Goal: Navigation & Orientation: Understand site structure

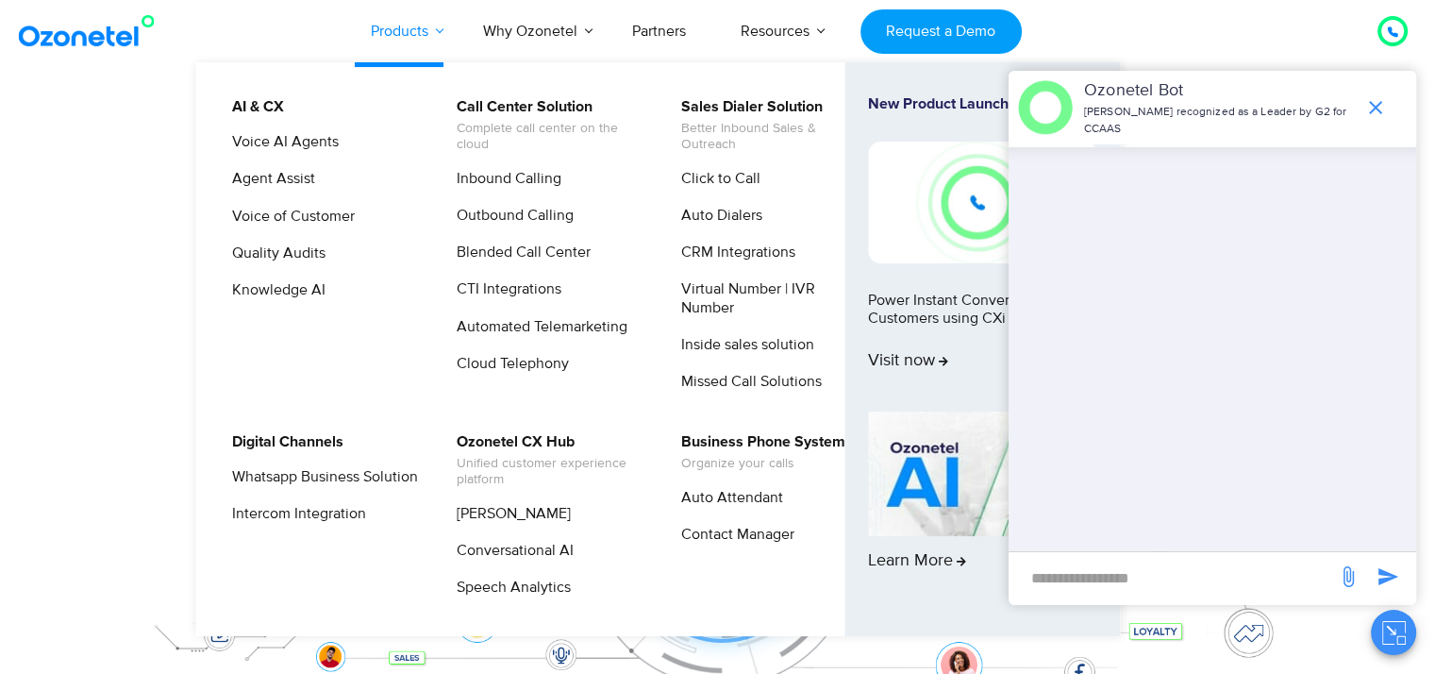
click at [401, 28] on link "Products" at bounding box center [400, 31] width 112 height 62
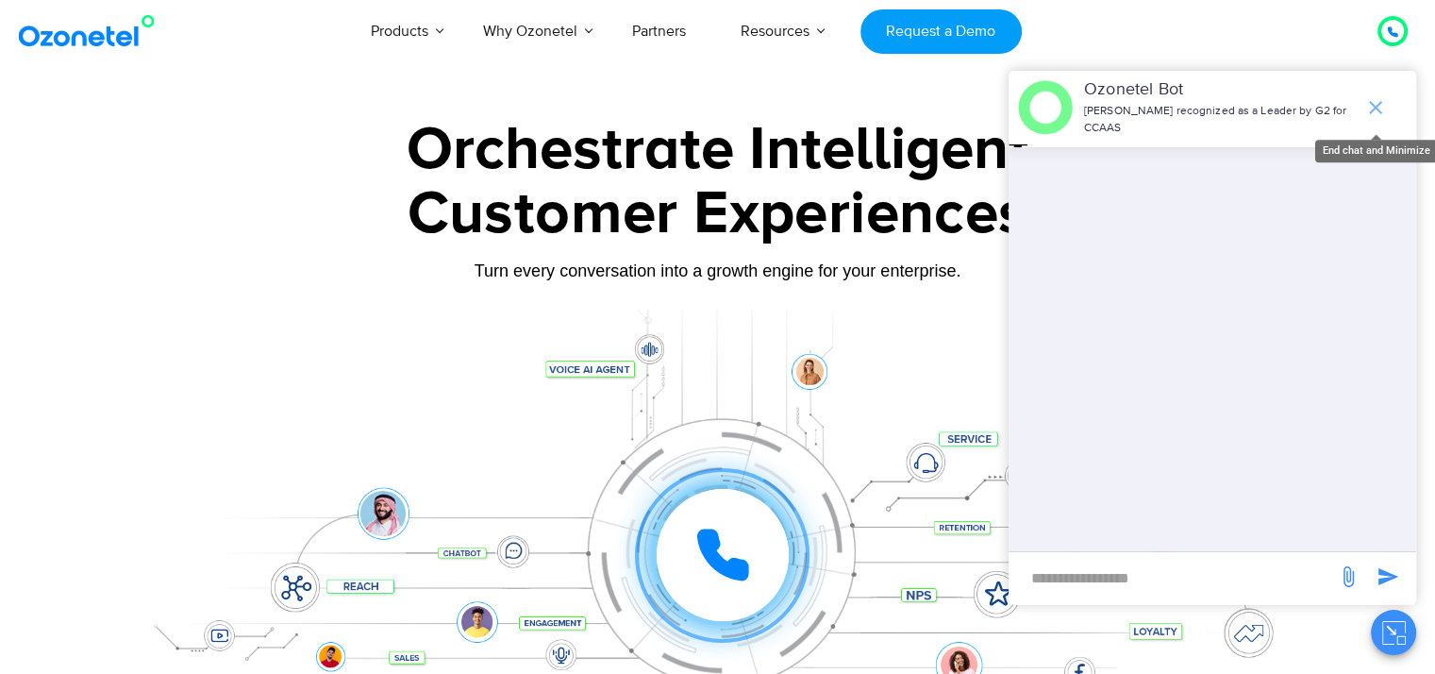
click at [1373, 102] on icon "end chat or minimize" at bounding box center [1376, 107] width 23 height 23
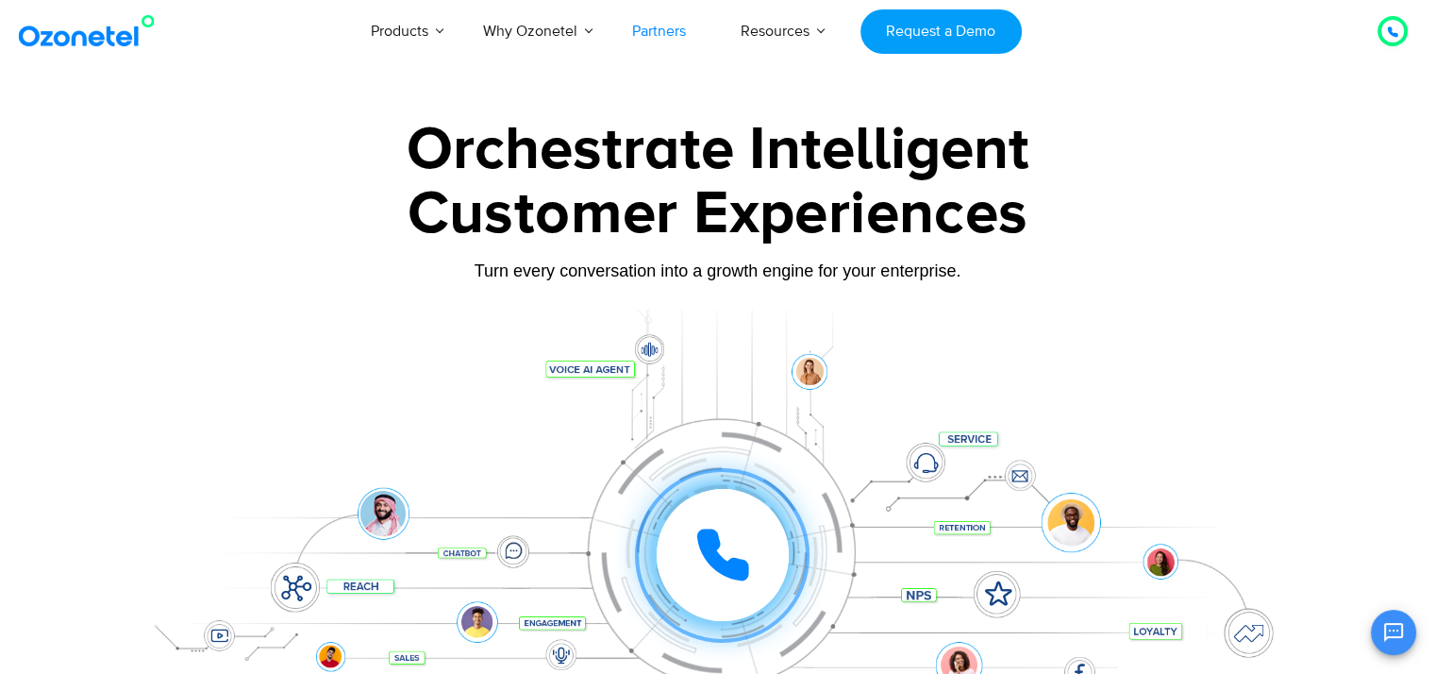
click at [672, 25] on link "Partners" at bounding box center [659, 31] width 109 height 62
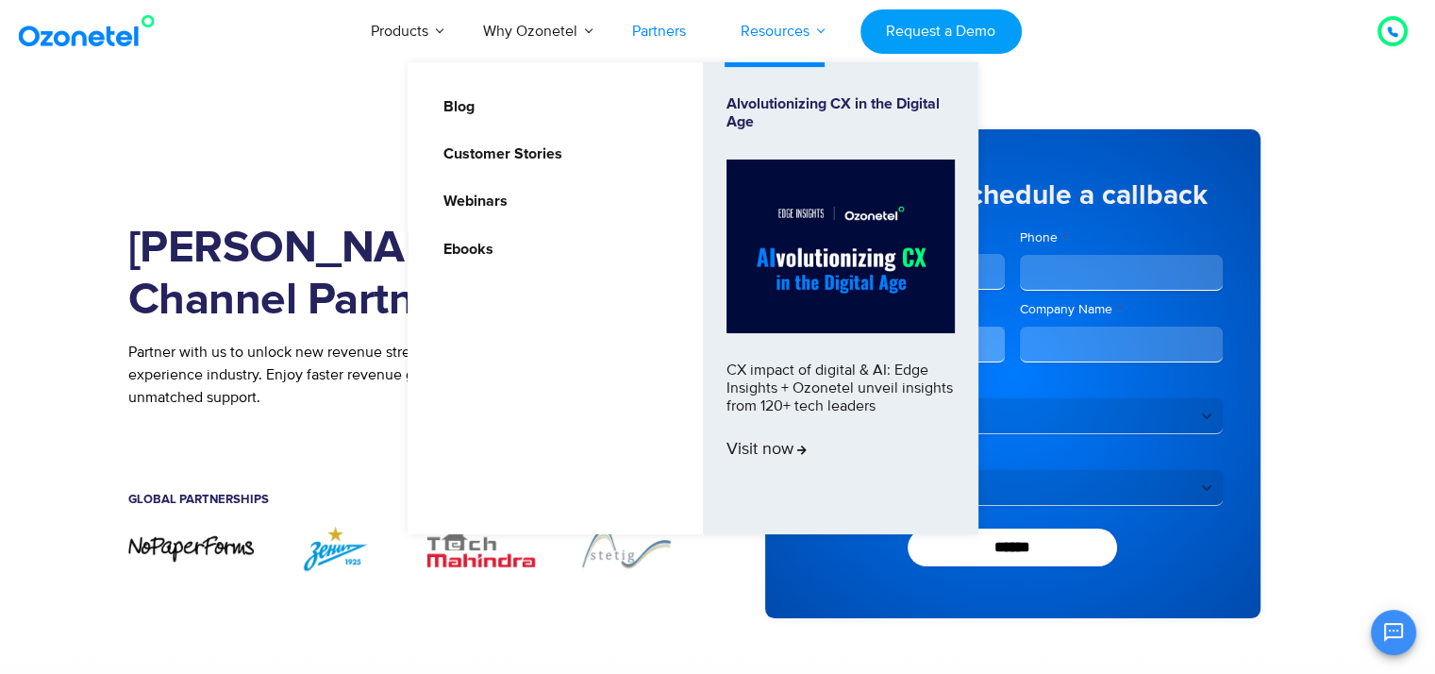
click at [742, 39] on link "Resources" at bounding box center [775, 31] width 124 height 62
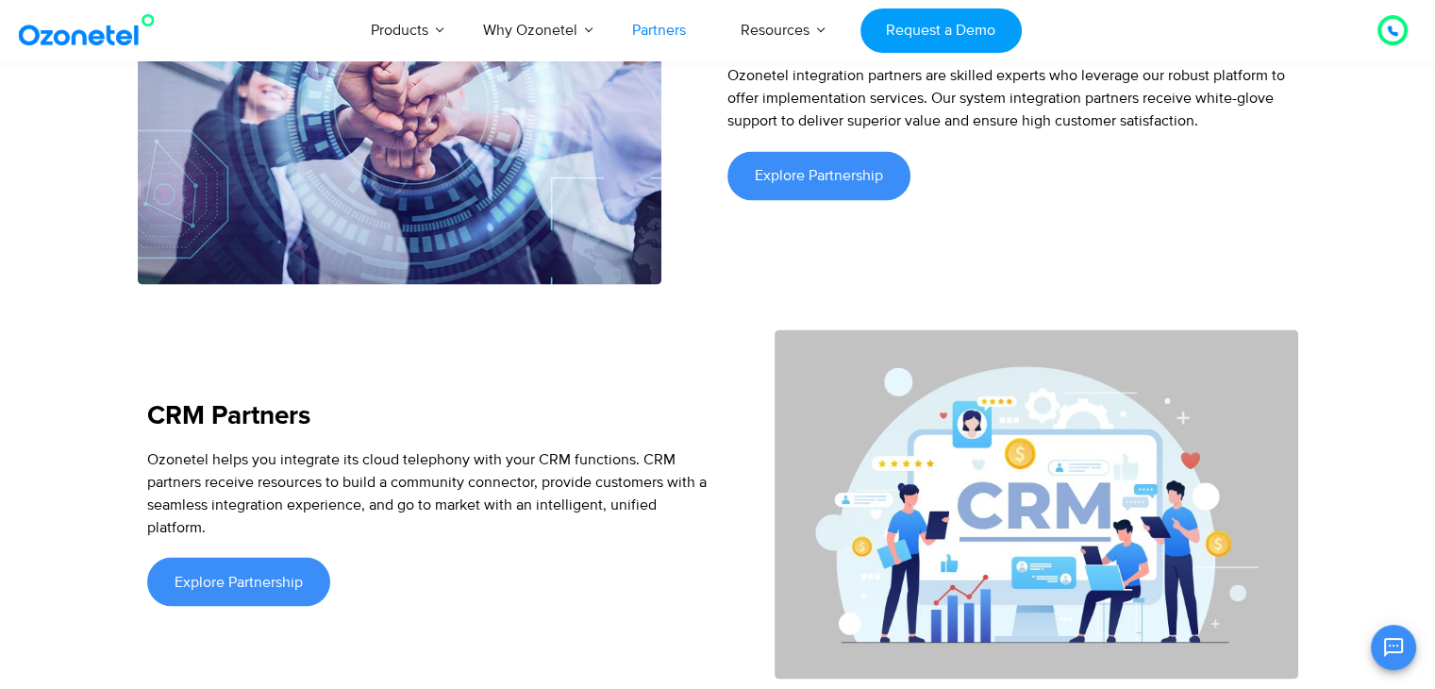
scroll to position [2831, 0]
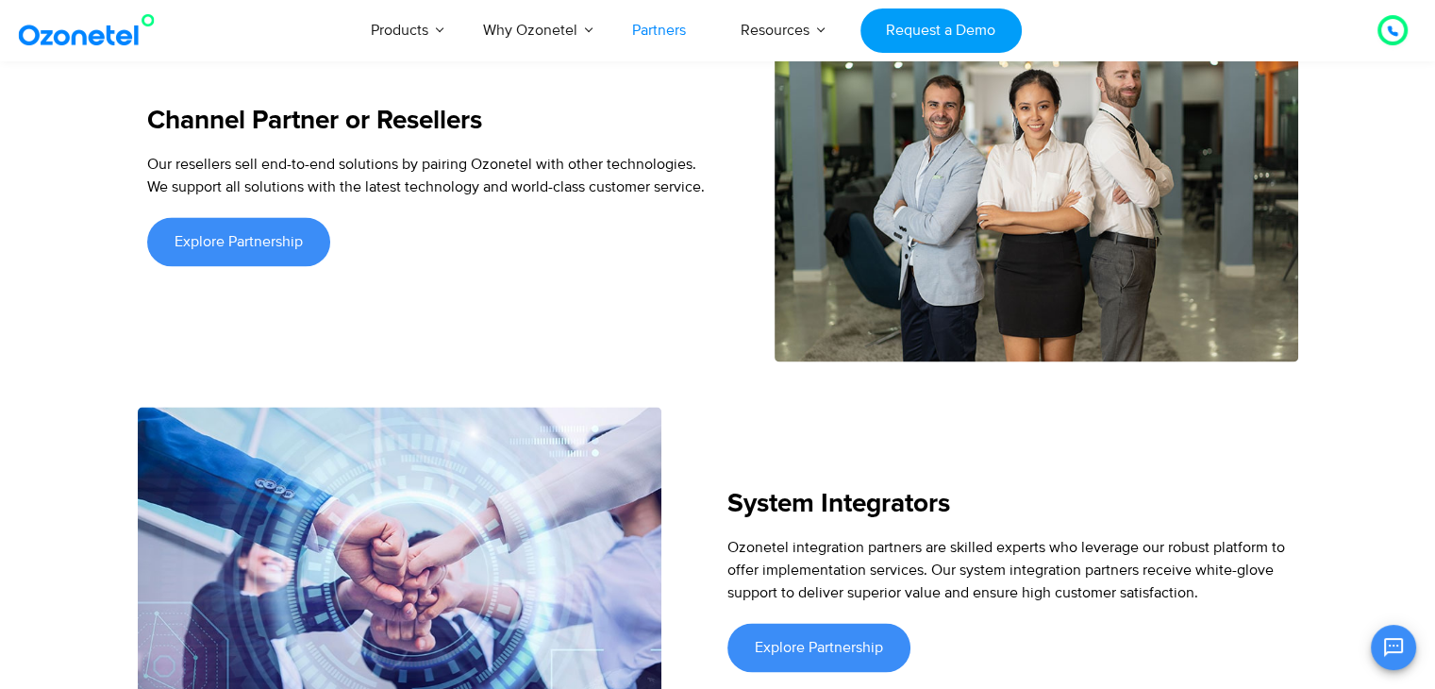
click at [1060, 300] on img at bounding box center [1037, 186] width 524 height 349
click at [1060, 299] on img at bounding box center [1037, 186] width 524 height 349
